Goal: Task Accomplishment & Management: Manage account settings

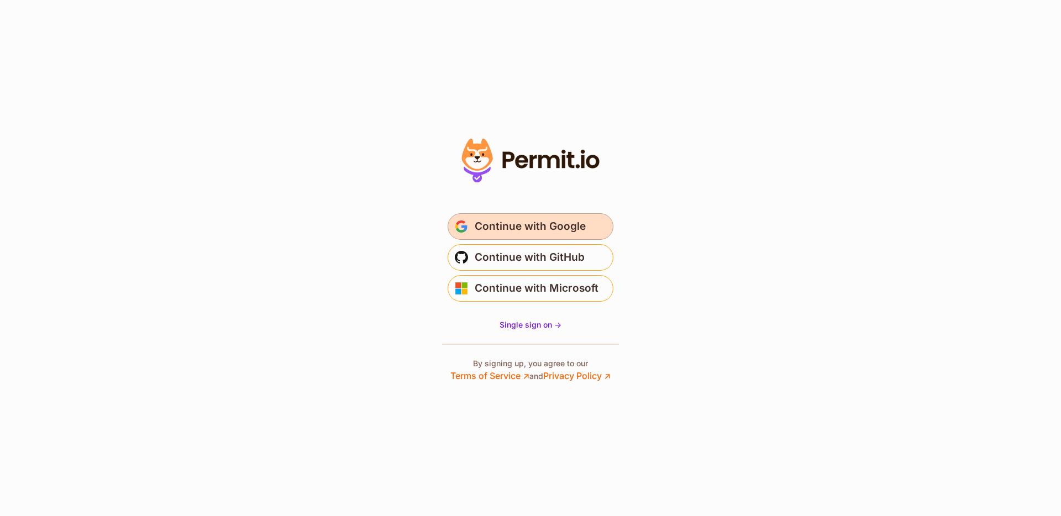
click at [515, 228] on span "Continue with Google" at bounding box center [530, 227] width 111 height 18
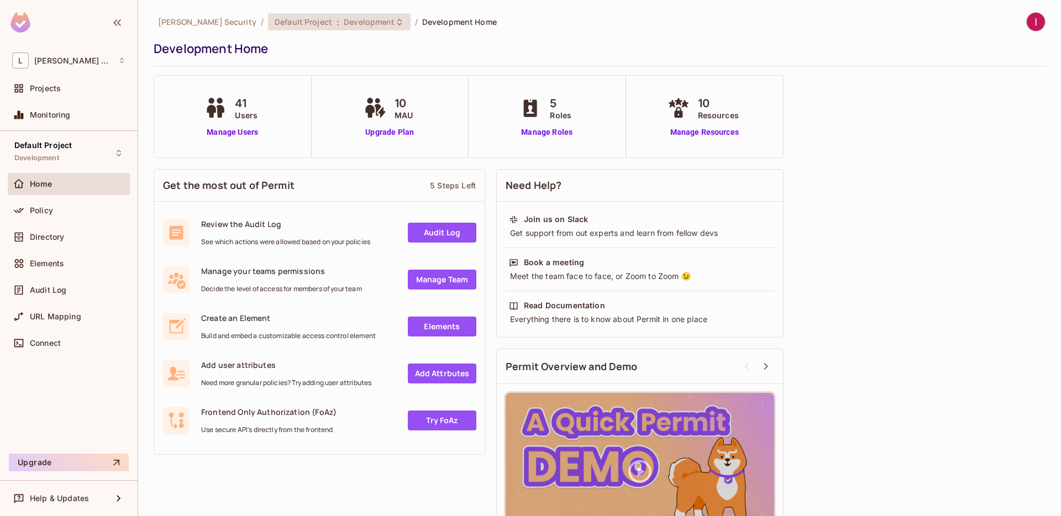
click at [344, 23] on span "Development" at bounding box center [369, 22] width 51 height 11
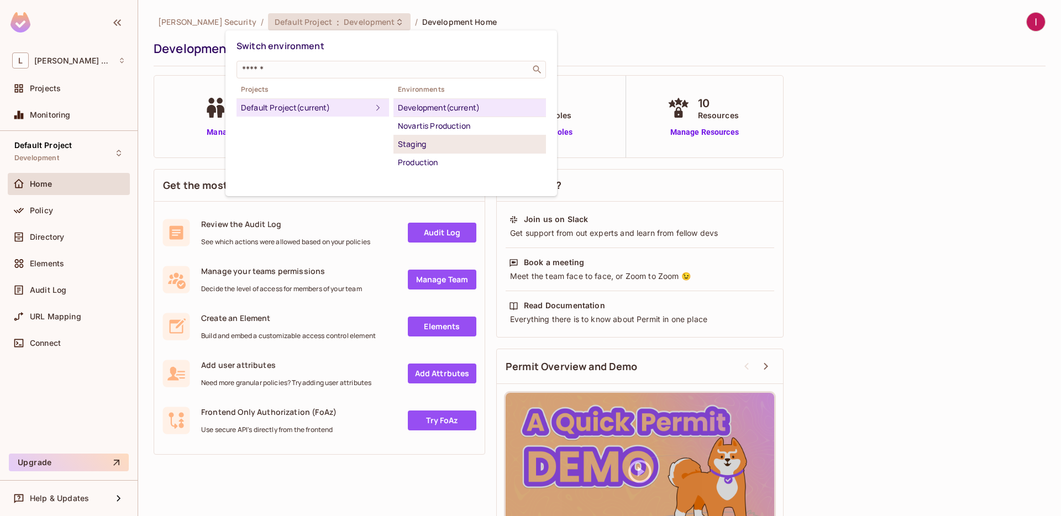
click at [438, 148] on div "Staging" at bounding box center [470, 144] width 144 height 13
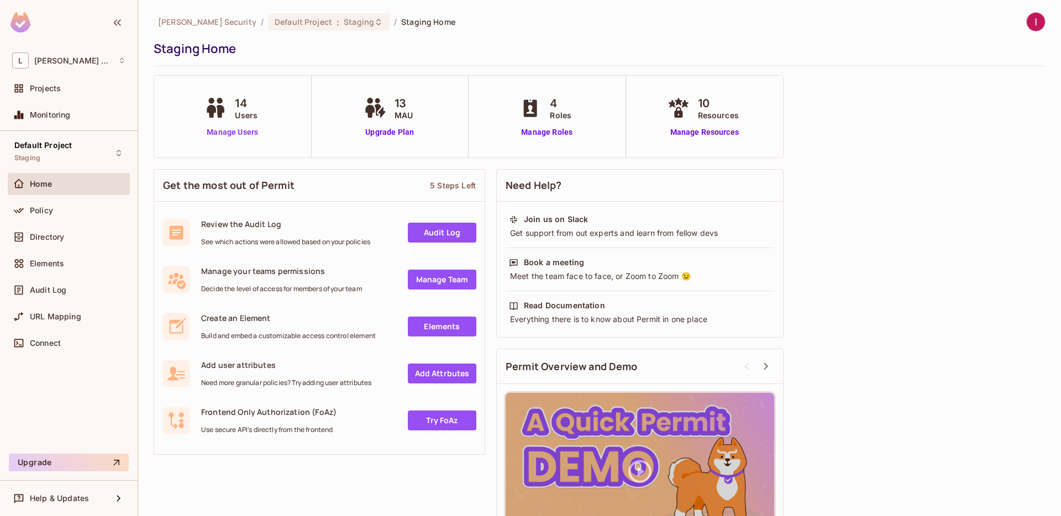
click at [240, 130] on link "Manage Users" at bounding box center [232, 133] width 61 height 12
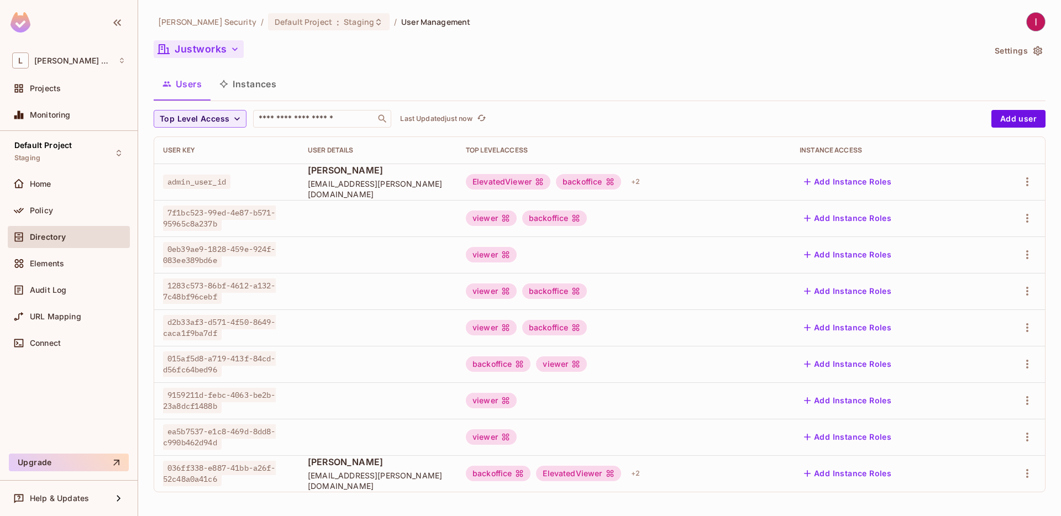
click at [201, 51] on button "Justworks" at bounding box center [199, 49] width 90 height 18
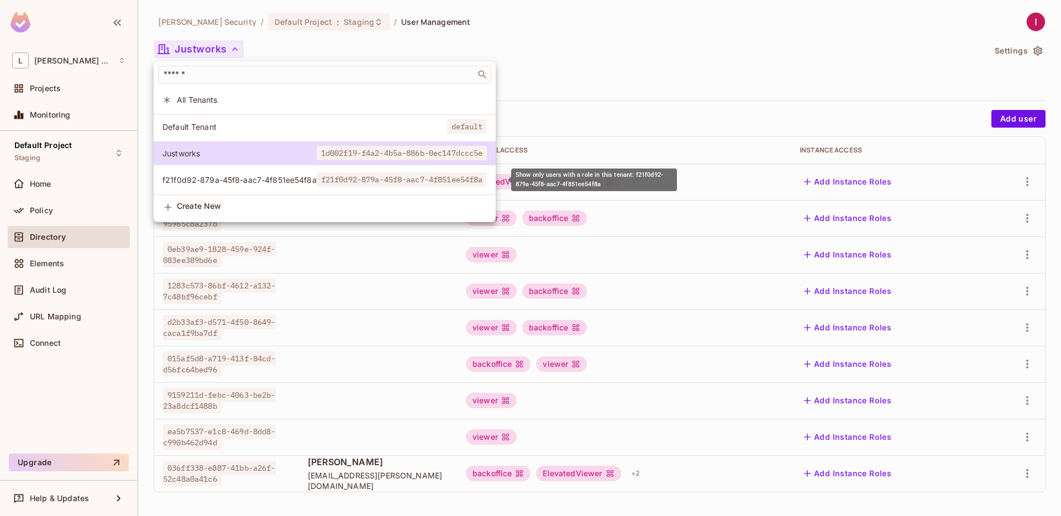
click at [281, 178] on span "f21f0d92-879a-45f8-aac7-4f851ee54f8a" at bounding box center [239, 180] width 154 height 11
